Goal: Transaction & Acquisition: Obtain resource

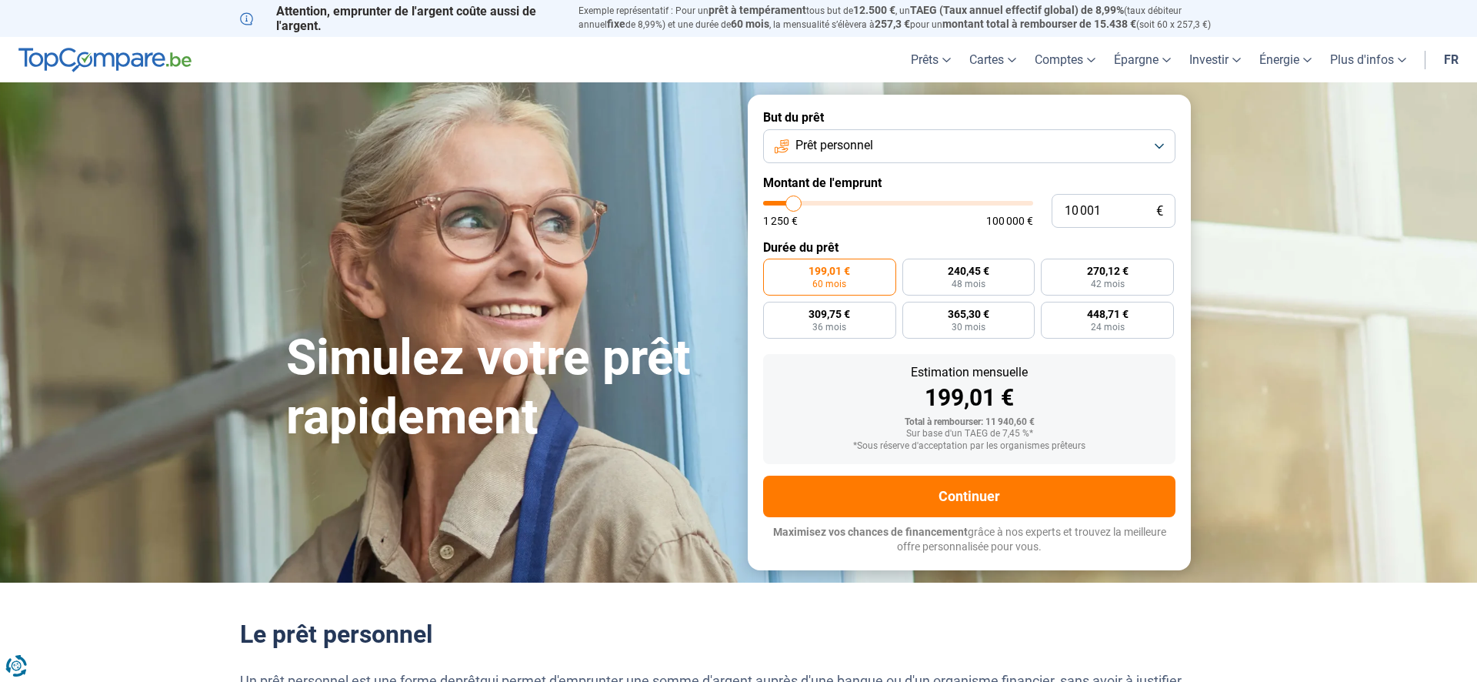
click at [1162, 147] on button "Prêt personnel" at bounding box center [969, 146] width 412 height 34
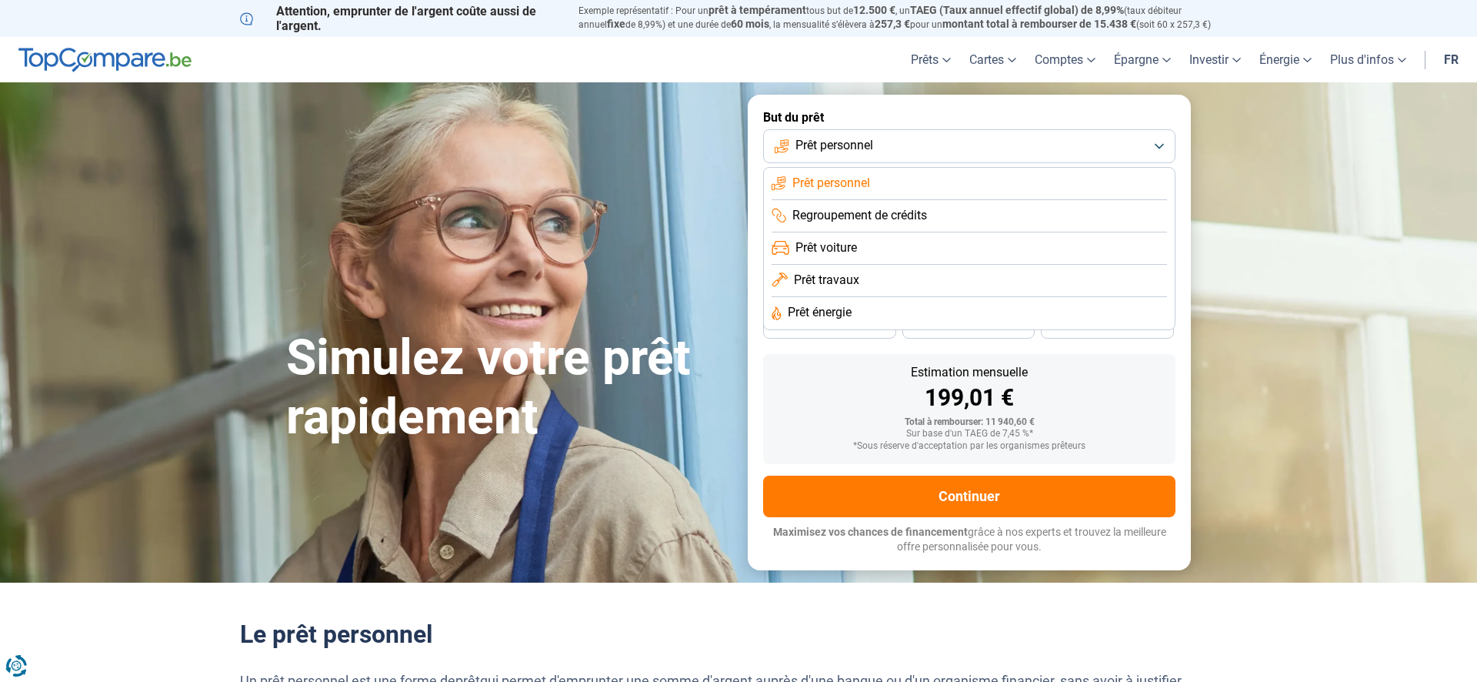
click at [915, 192] on li "Prêt personnel" at bounding box center [969, 184] width 395 height 32
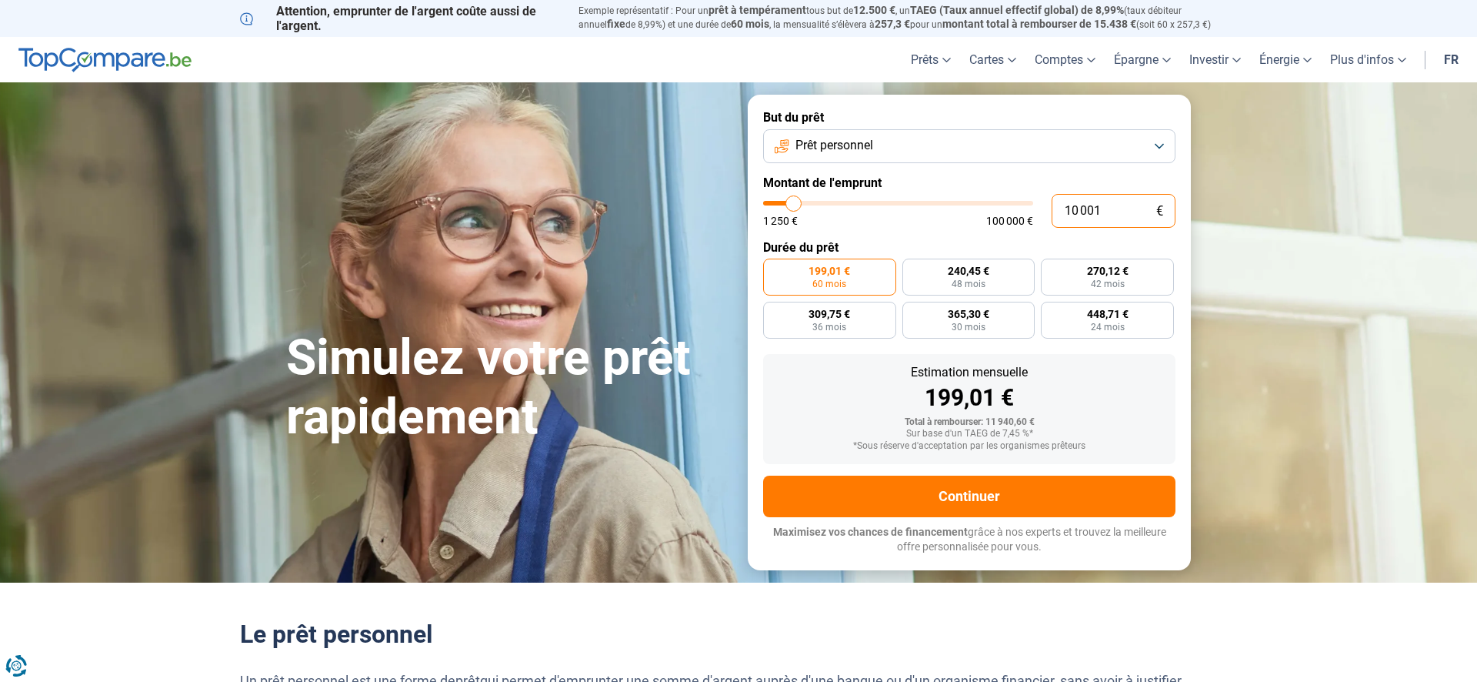
drag, startPoint x: 1107, startPoint y: 215, endPoint x: 1009, endPoint y: 209, distance: 98.6
click at [1052, 209] on input "10 001" at bounding box center [1114, 211] width 124 height 34
type input "3"
type input "1250"
type input "32"
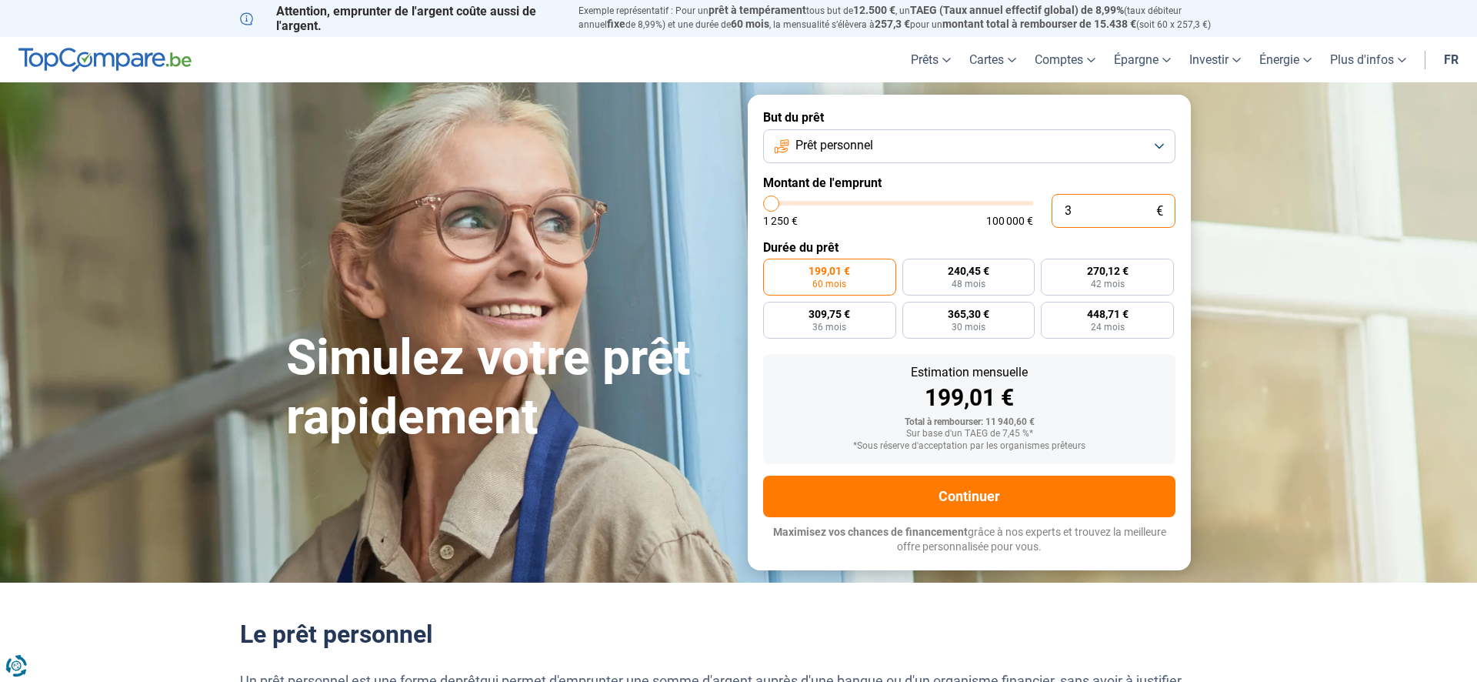
type input "1250"
type input "324"
type input "1250"
type input "1 250"
type input "1250"
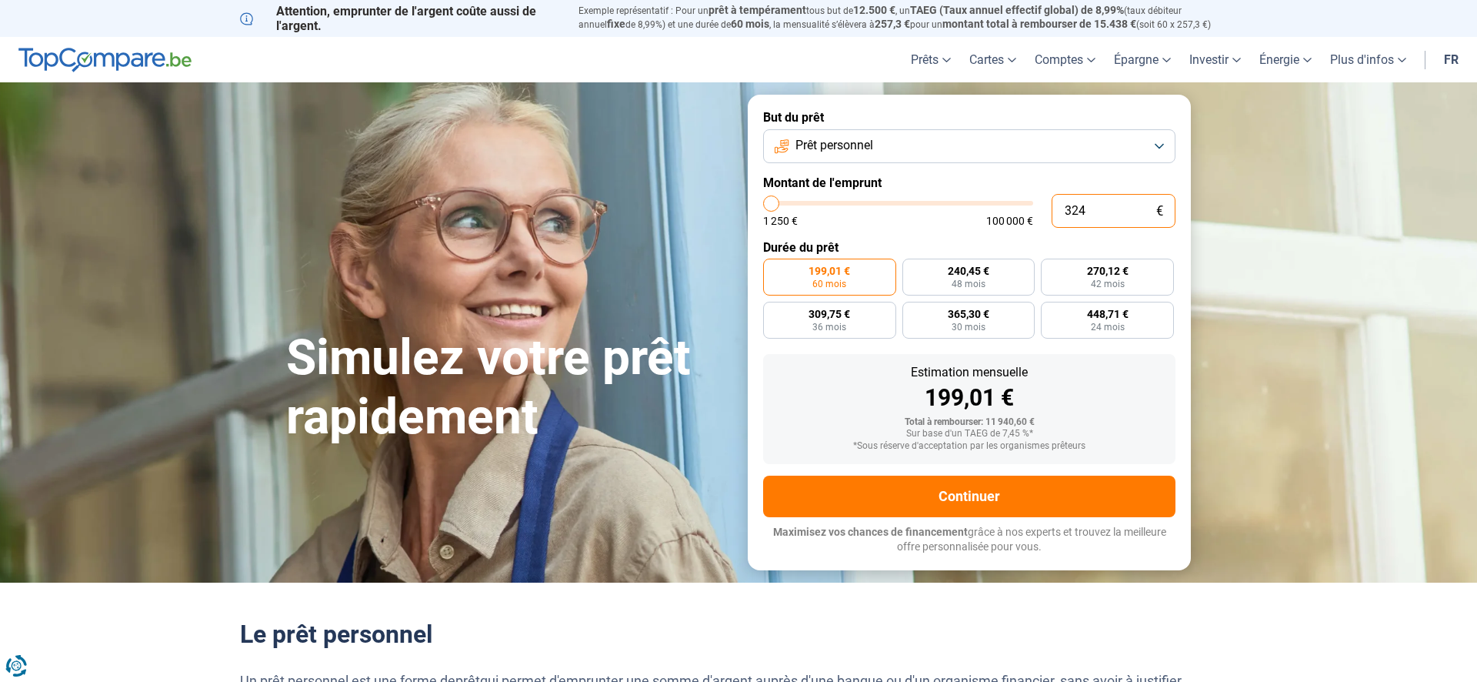
radio input "true"
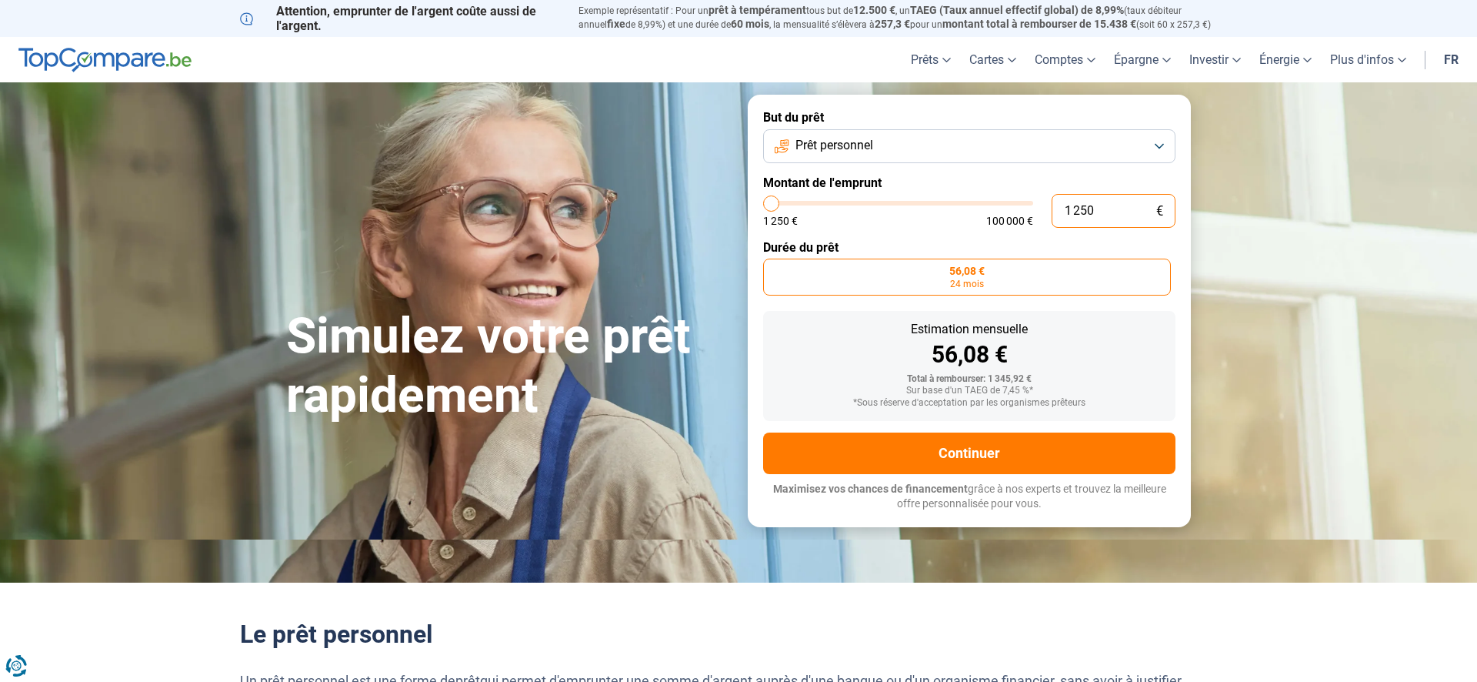
type input "12 500"
type input "12500"
type input "125 000"
type input "100000"
type input "100 000"
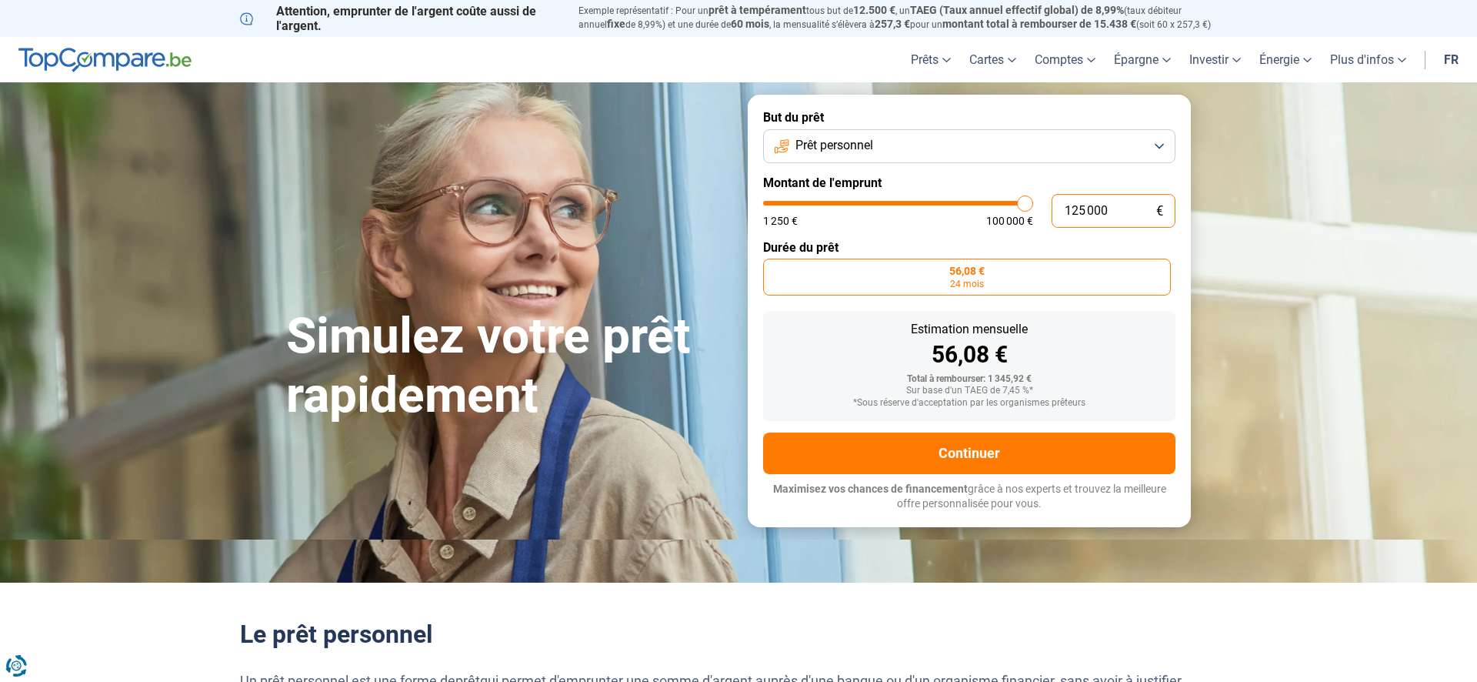
type input "100000"
radio input "false"
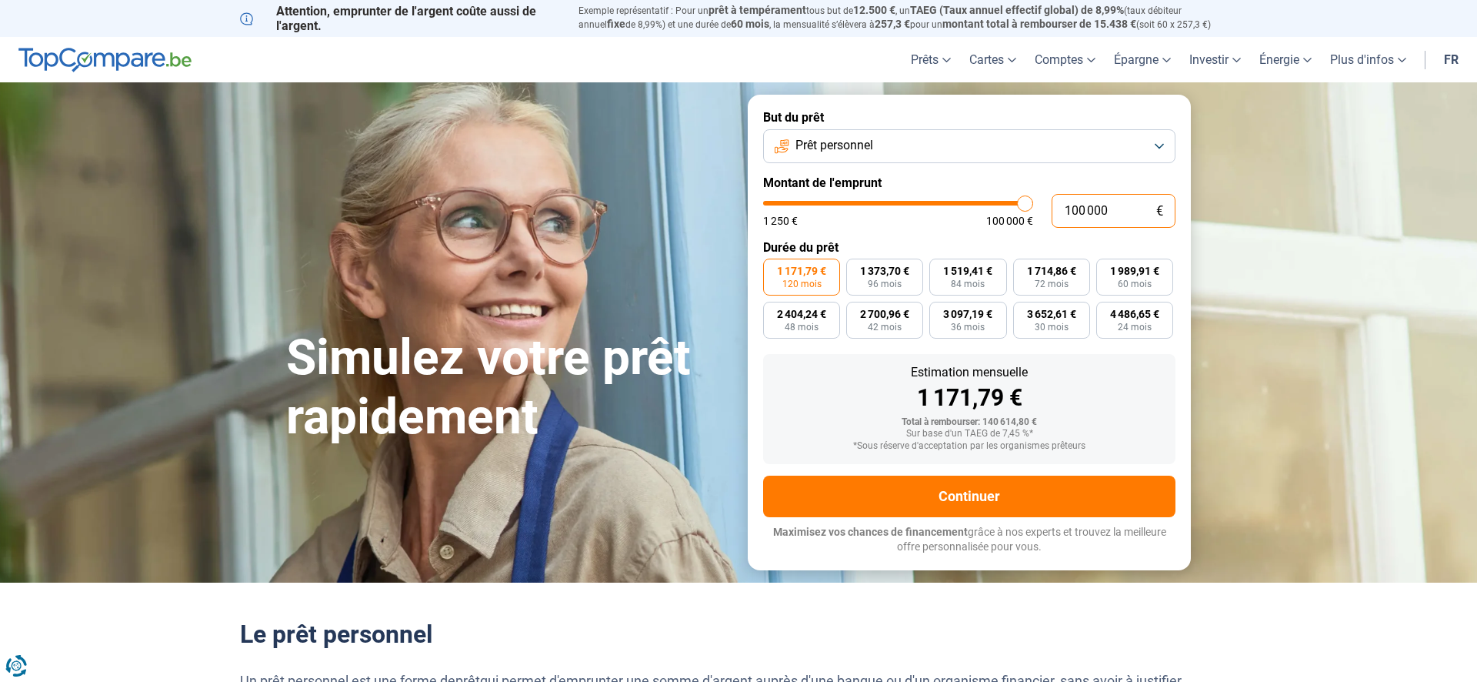
drag, startPoint x: 1129, startPoint y: 213, endPoint x: 1022, endPoint y: 210, distance: 107.0
click at [1052, 210] on input "100 000" at bounding box center [1114, 211] width 124 height 34
type input "3"
type input "1250"
type input "32"
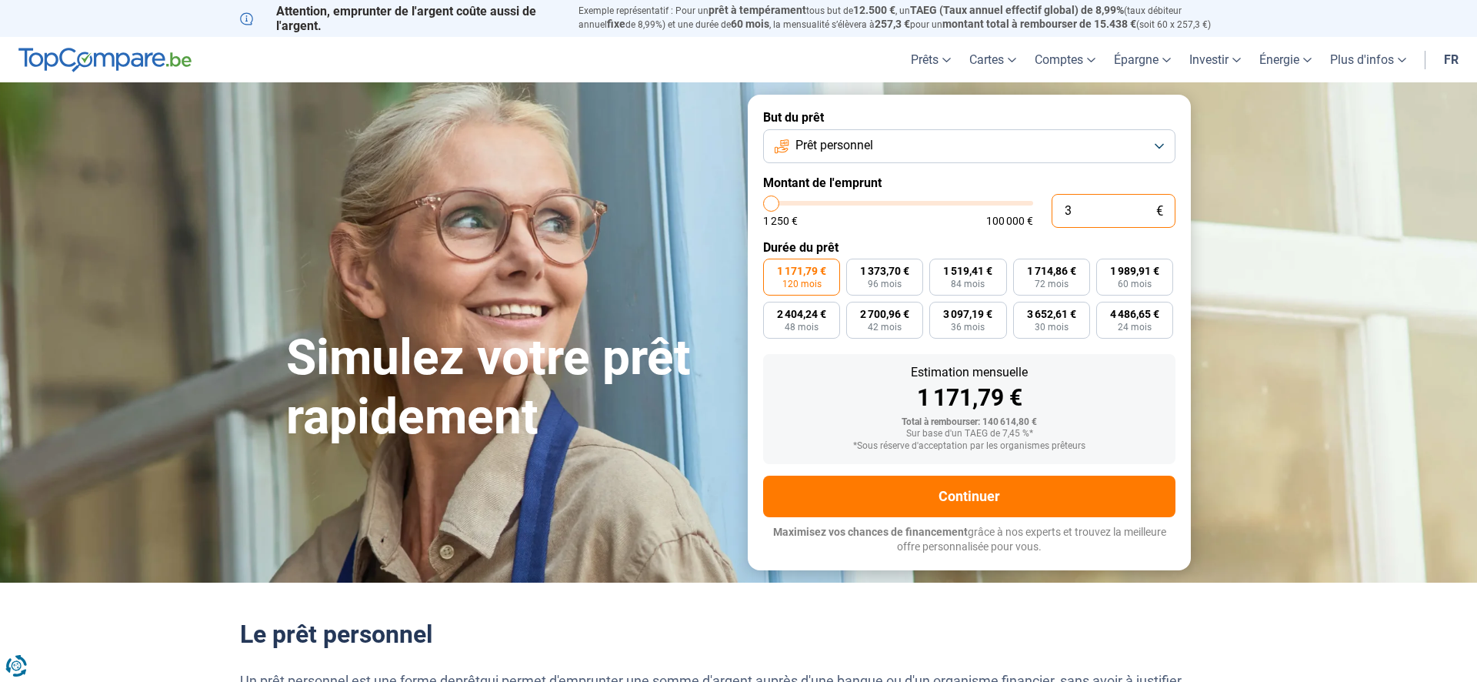
type input "1250"
type input "324"
type input "1250"
type input "3 240"
type input "3250"
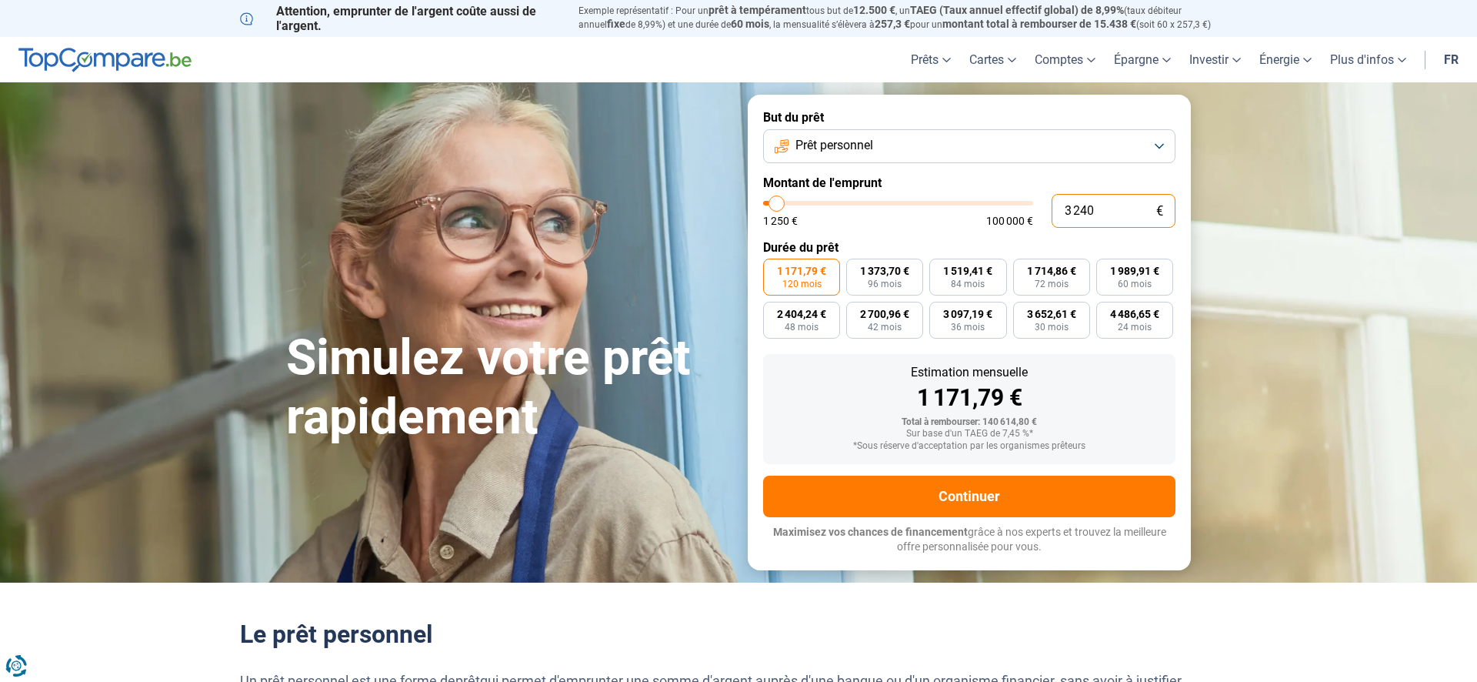
type input "32 400"
type input "32500"
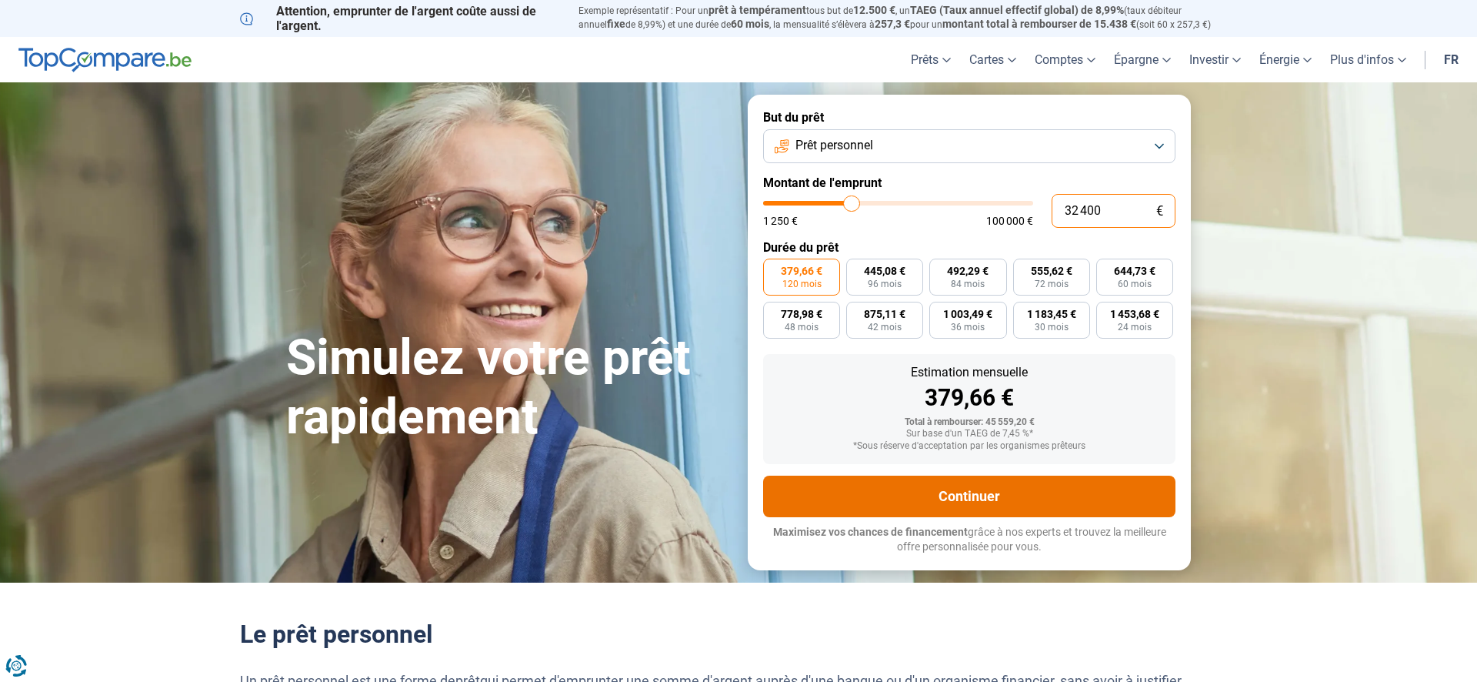
type input "32 400"
click at [999, 495] on button "Continuer" at bounding box center [969, 496] width 412 height 42
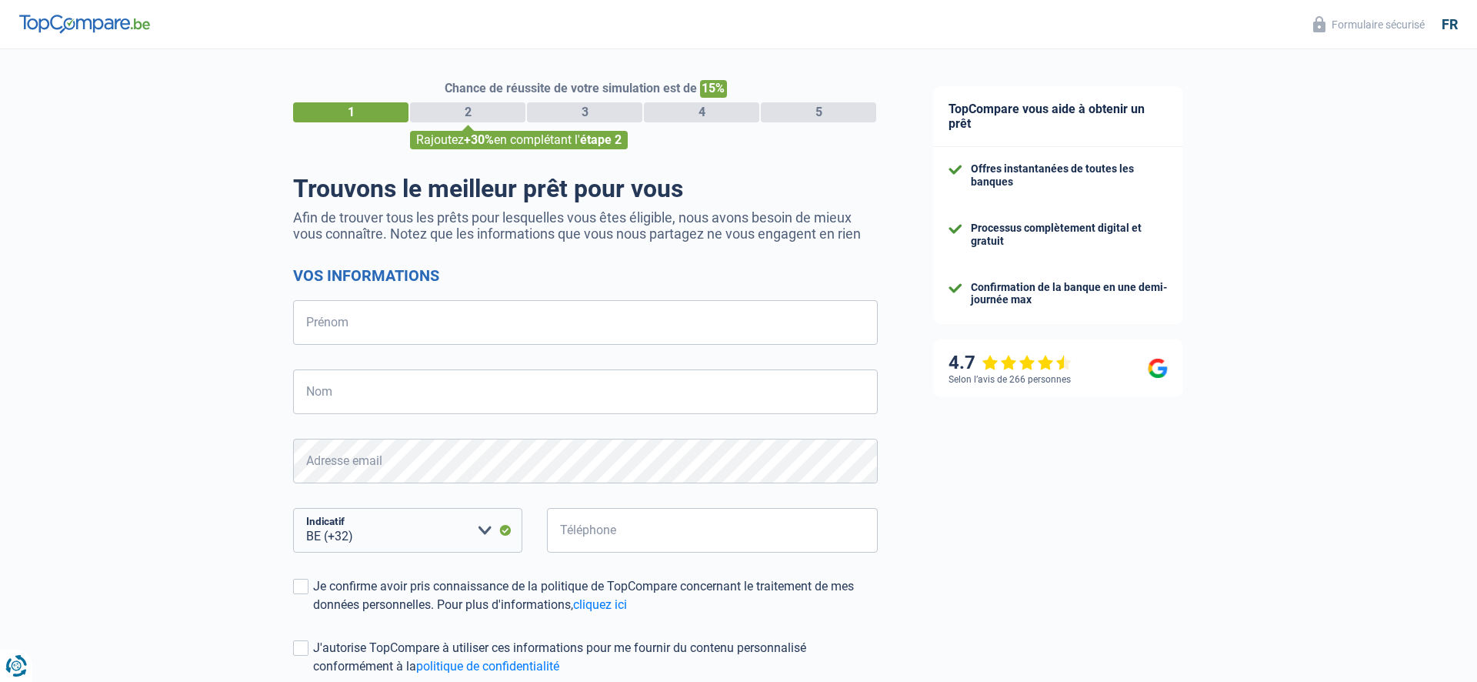
select select "32"
